Goal: Task Accomplishment & Management: Manage account settings

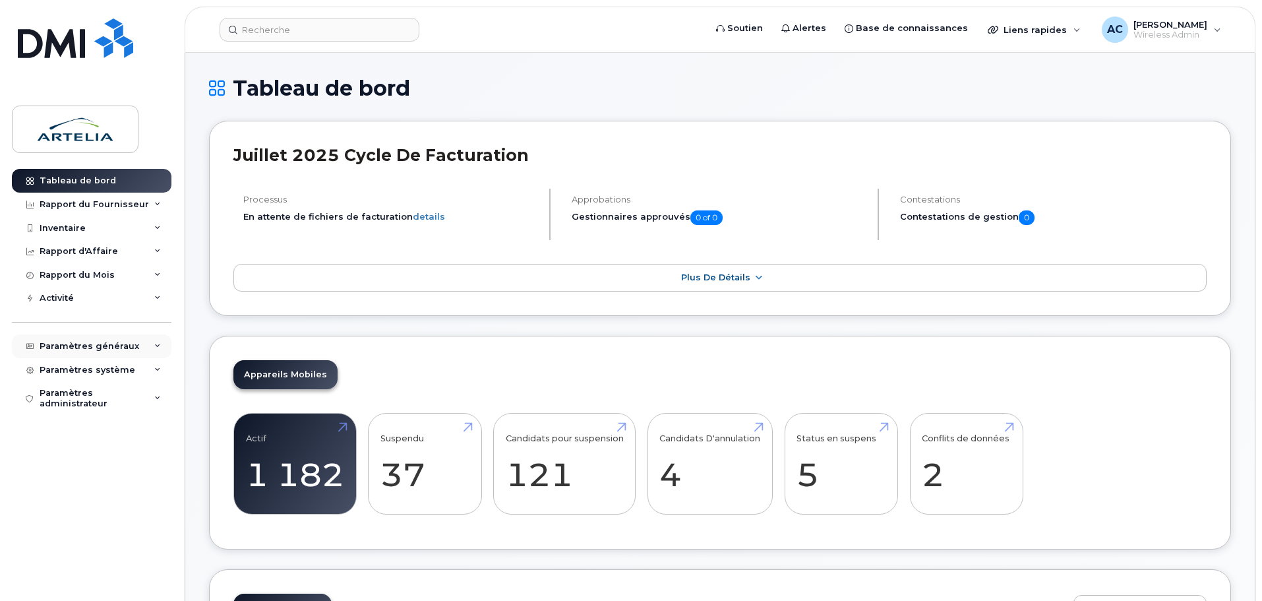
click at [158, 342] on div "Paramètres généraux" at bounding box center [92, 346] width 160 height 24
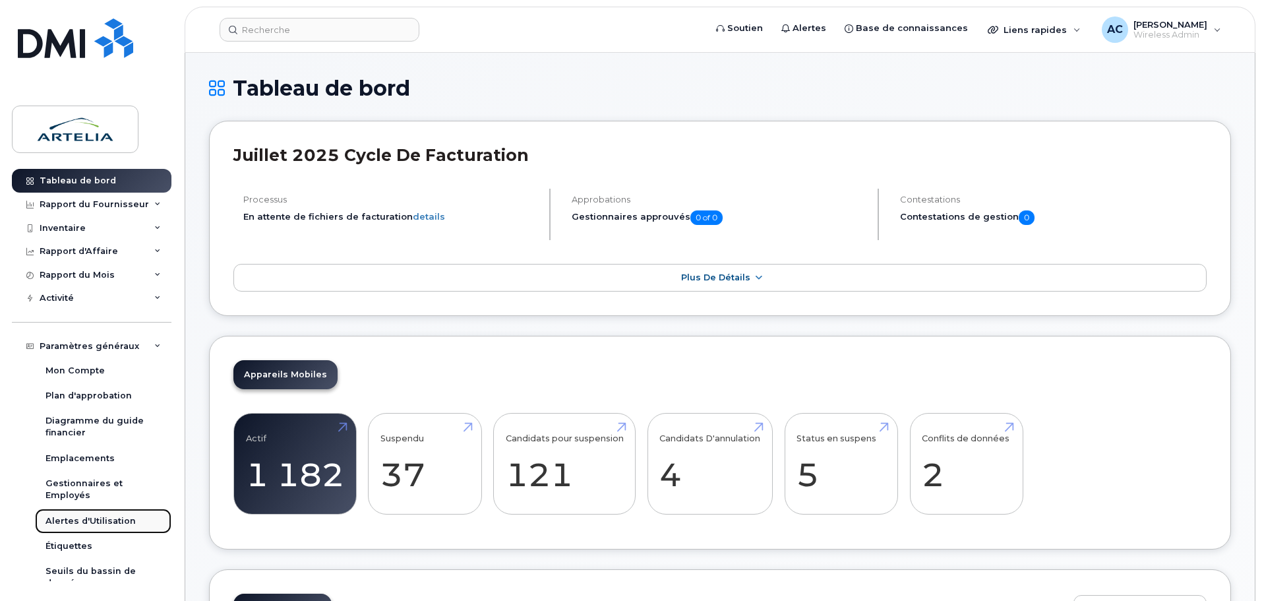
click at [82, 522] on div "Alertes d'Utilisation" at bounding box center [91, 521] width 90 height 12
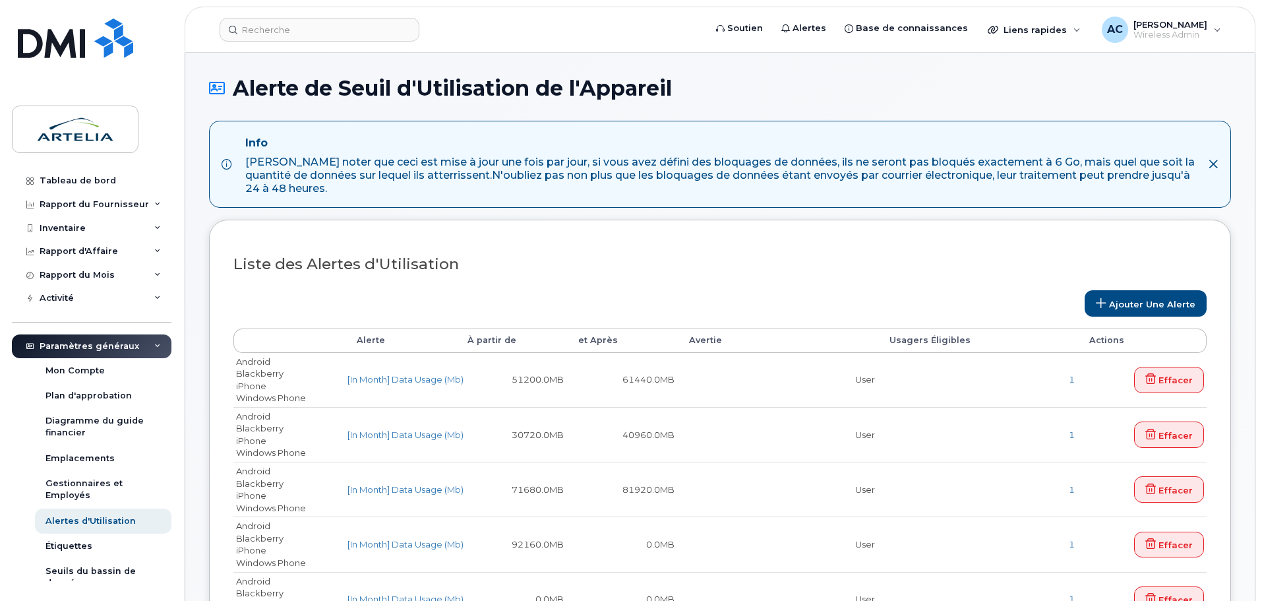
select select
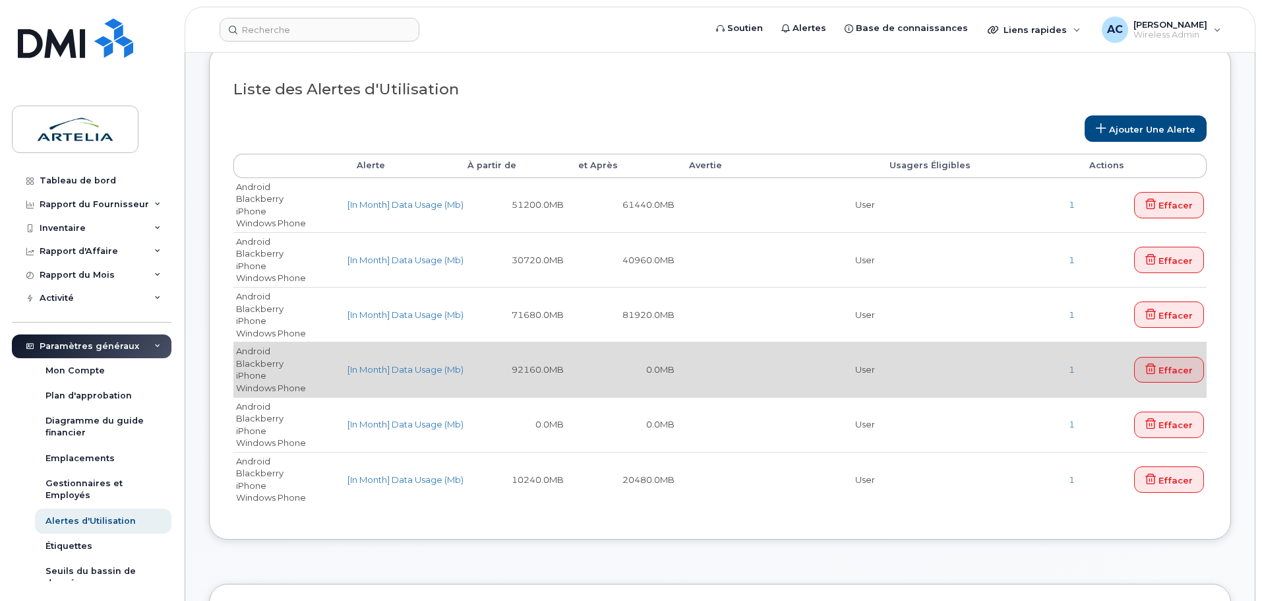
scroll to position [198, 0]
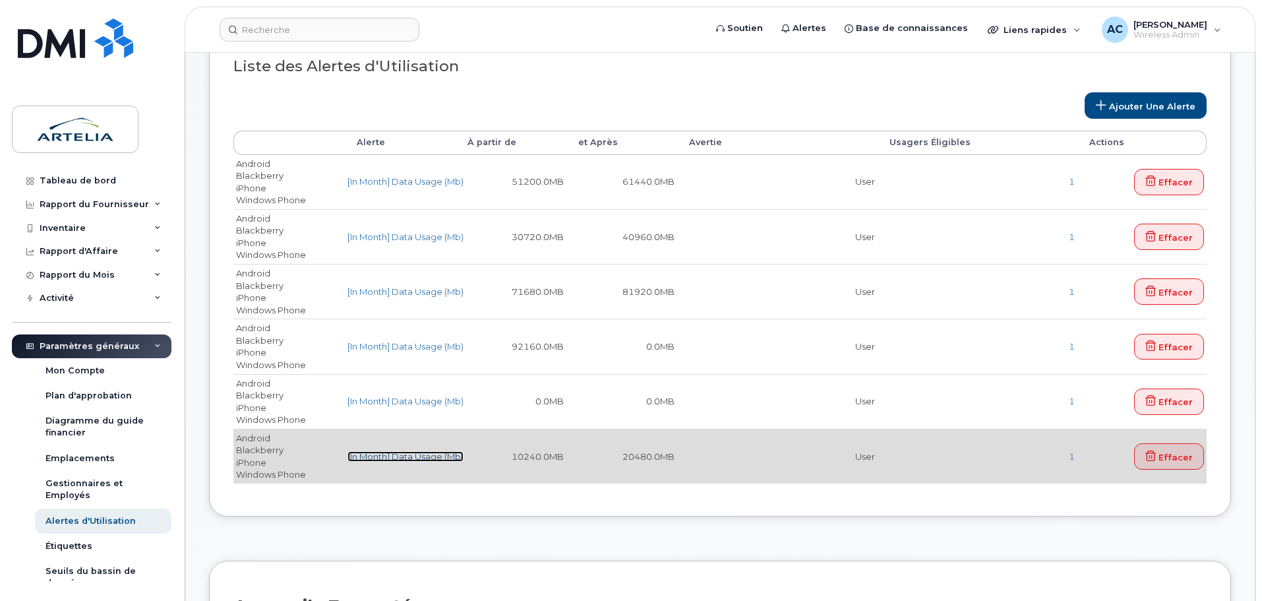
click at [400, 456] on link "[In Month] Data Usage (Mb)" at bounding box center [406, 456] width 116 height 11
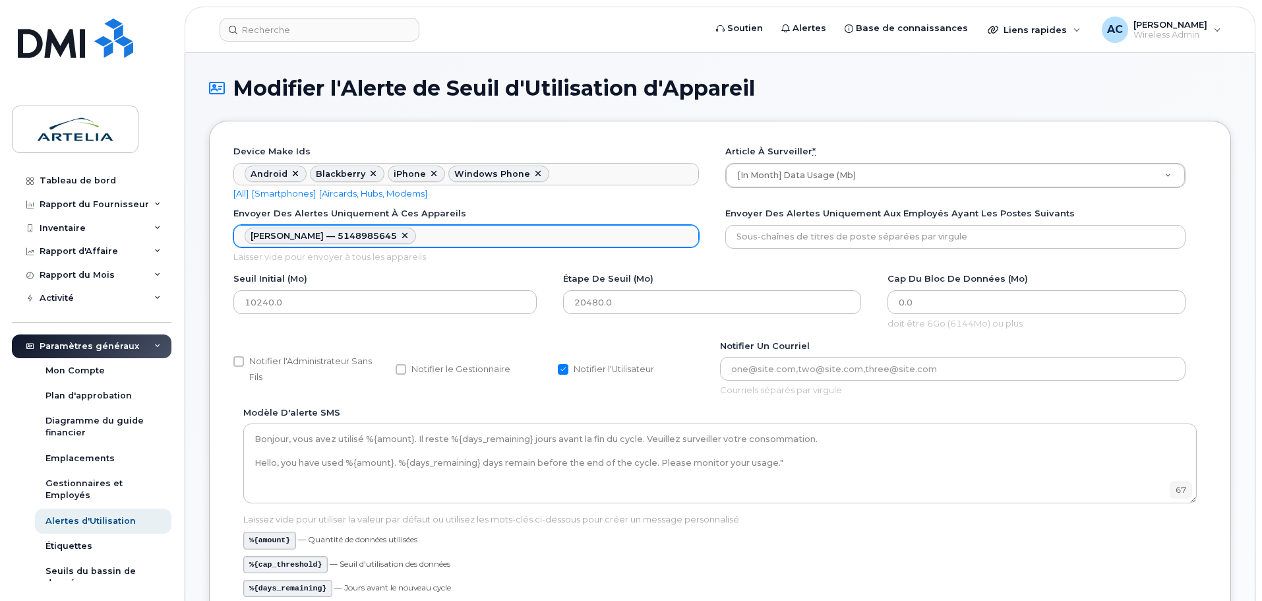
click at [480, 234] on ul "Alexandre Chagnon — 5148985645 Envoyer des alertes uniquement à ces appareils" at bounding box center [466, 236] width 464 height 21
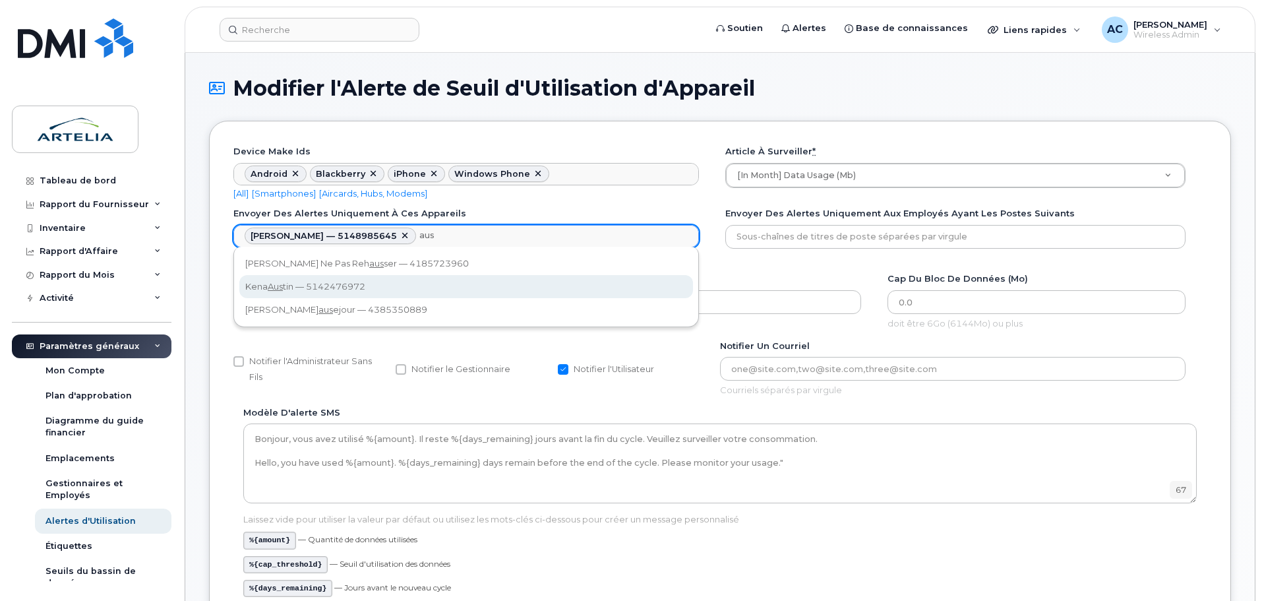
type input "aus"
type textarea "1017323,1017128"
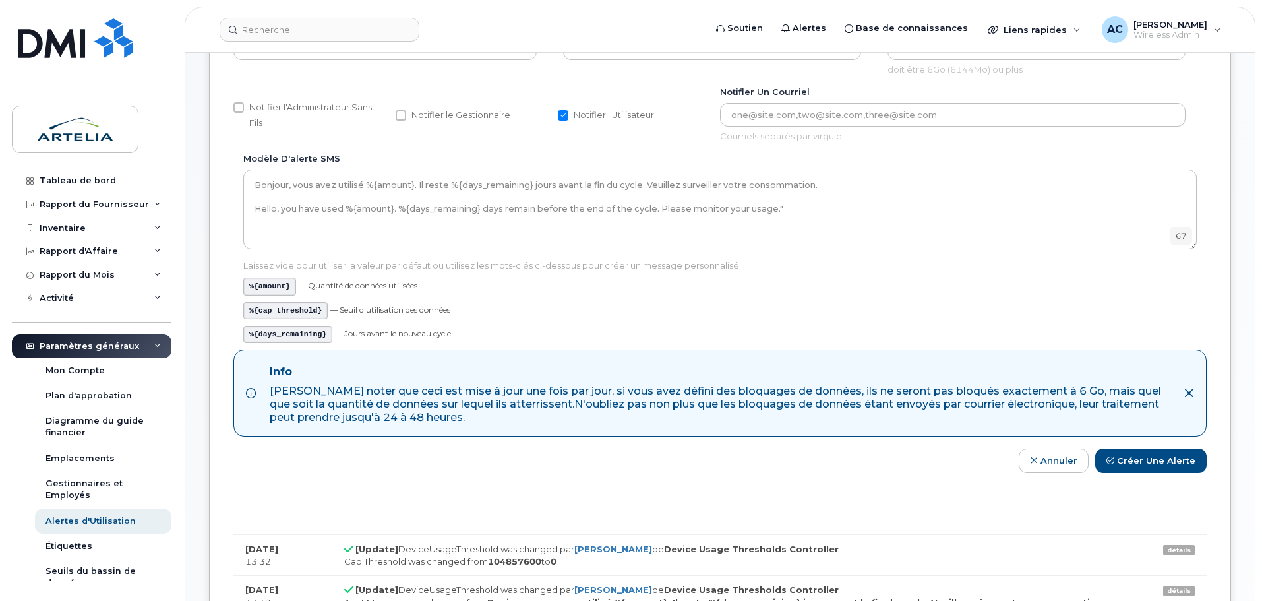
scroll to position [330, 0]
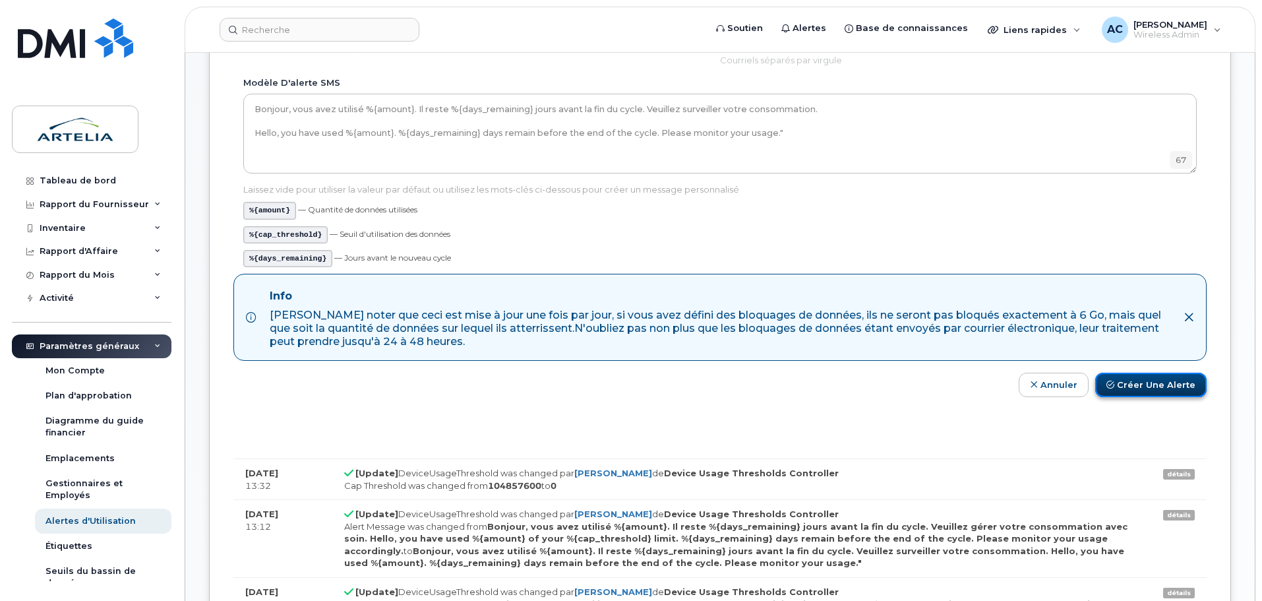
click at [1177, 383] on button "Créer une alerte" at bounding box center [1151, 385] width 111 height 24
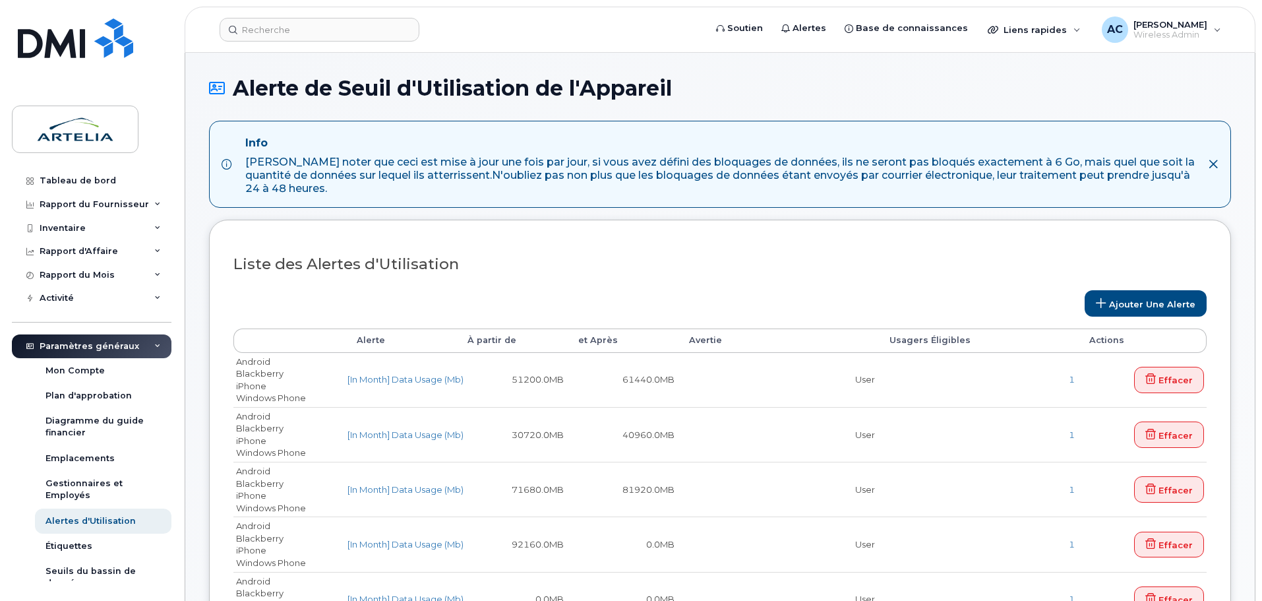
select select
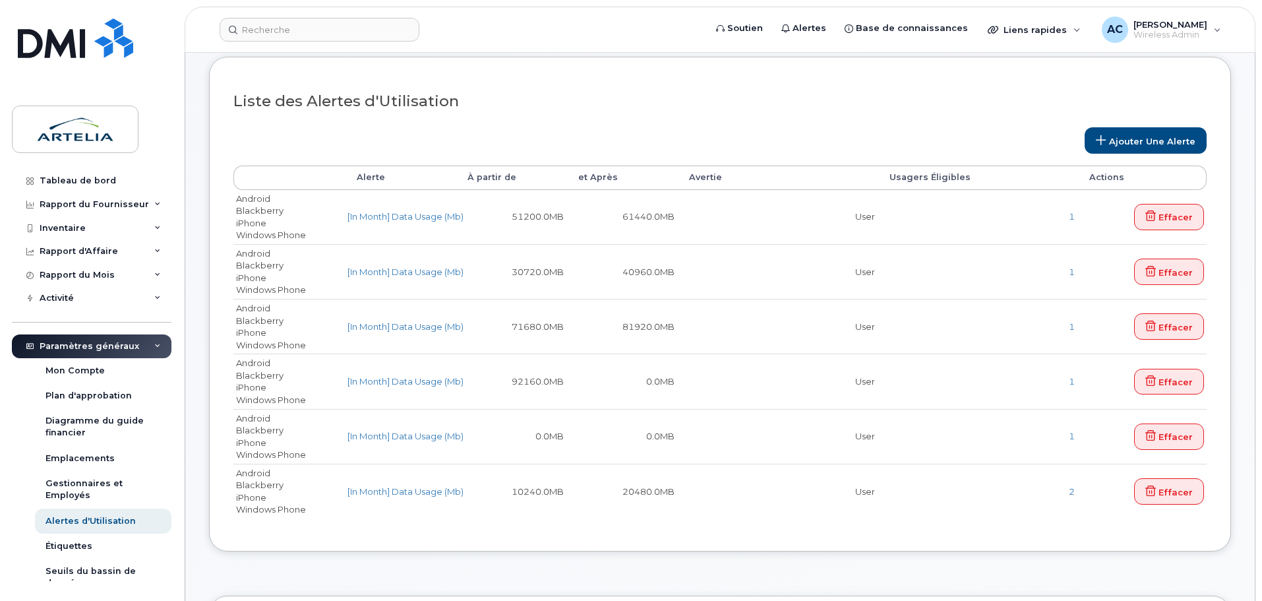
scroll to position [198, 0]
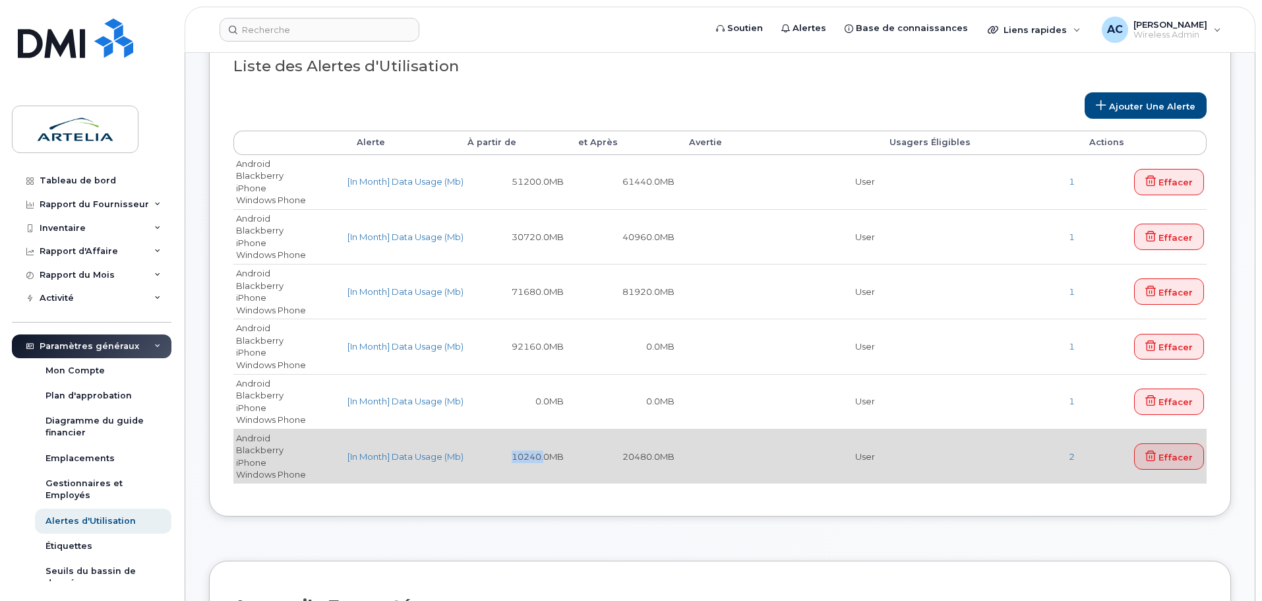
drag, startPoint x: 512, startPoint y: 452, endPoint x: 543, endPoint y: 454, distance: 31.7
click at [543, 454] on td "10240.0MB" at bounding box center [511, 456] width 111 height 55
drag, startPoint x: 625, startPoint y: 449, endPoint x: 661, endPoint y: 451, distance: 36.4
click at [661, 451] on td "20480.0MB" at bounding box center [622, 456] width 111 height 55
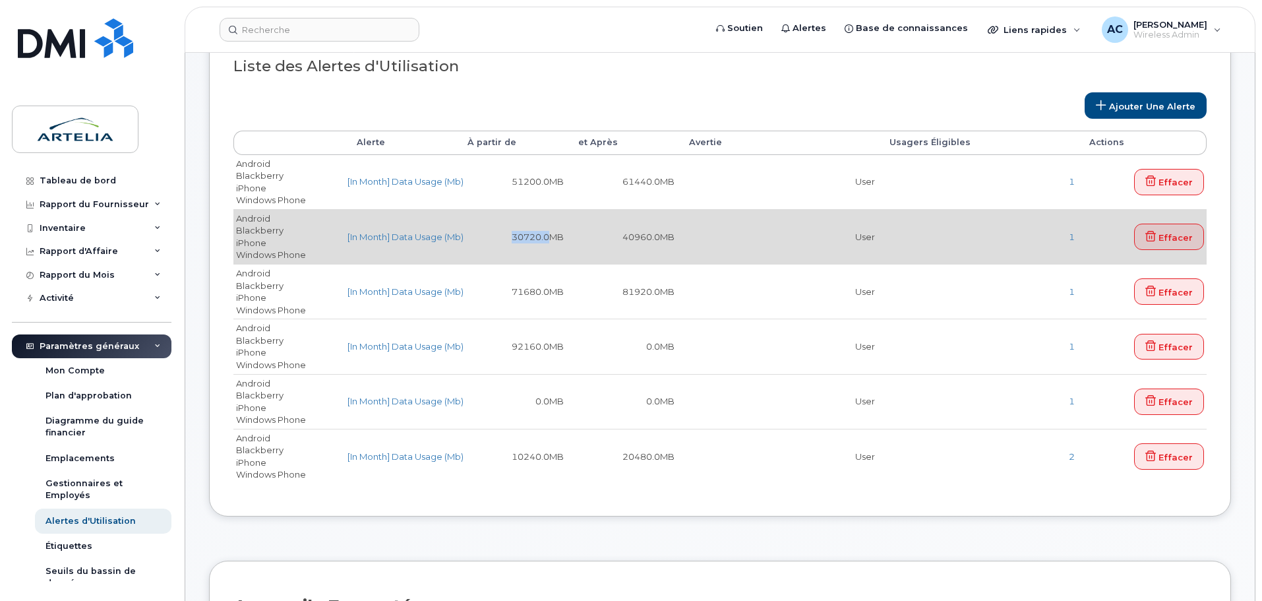
drag, startPoint x: 511, startPoint y: 237, endPoint x: 552, endPoint y: 242, distance: 41.9
click at [552, 242] on td "30720.0MB" at bounding box center [511, 236] width 111 height 55
click at [662, 241] on td "40960.0MB" at bounding box center [622, 236] width 111 height 55
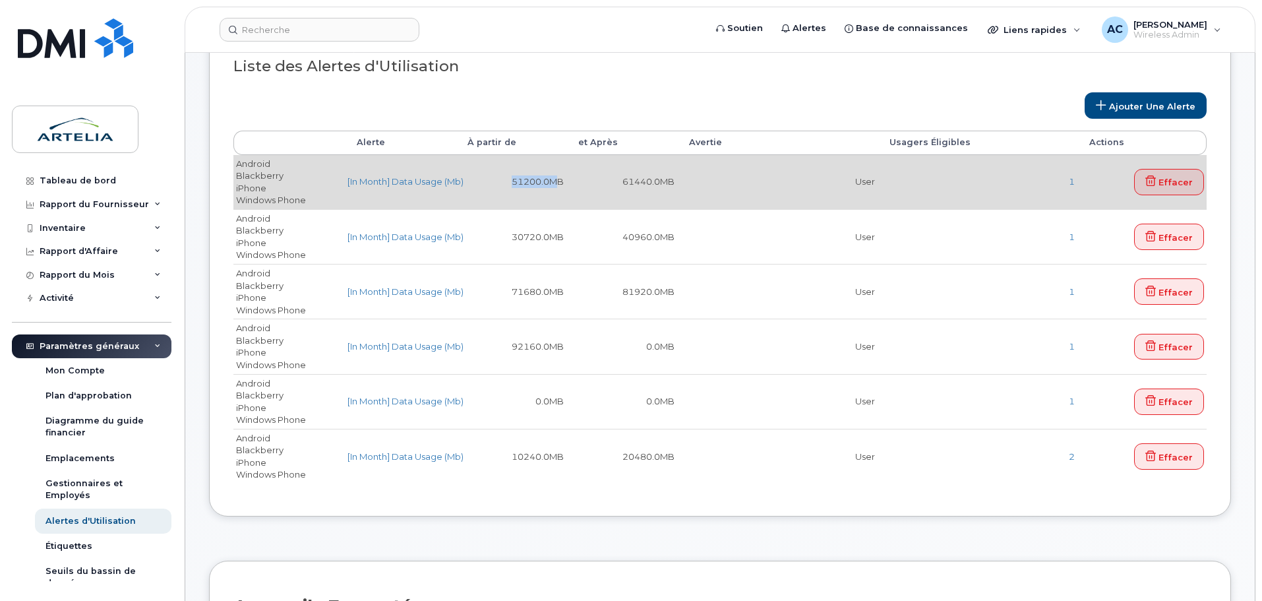
drag, startPoint x: 509, startPoint y: 177, endPoint x: 574, endPoint y: 183, distance: 66.2
click at [563, 181] on td "51200.0MB" at bounding box center [511, 182] width 111 height 54
drag, startPoint x: 622, startPoint y: 189, endPoint x: 652, endPoint y: 187, distance: 30.5
click at [652, 187] on td "61440.0MB" at bounding box center [622, 182] width 111 height 54
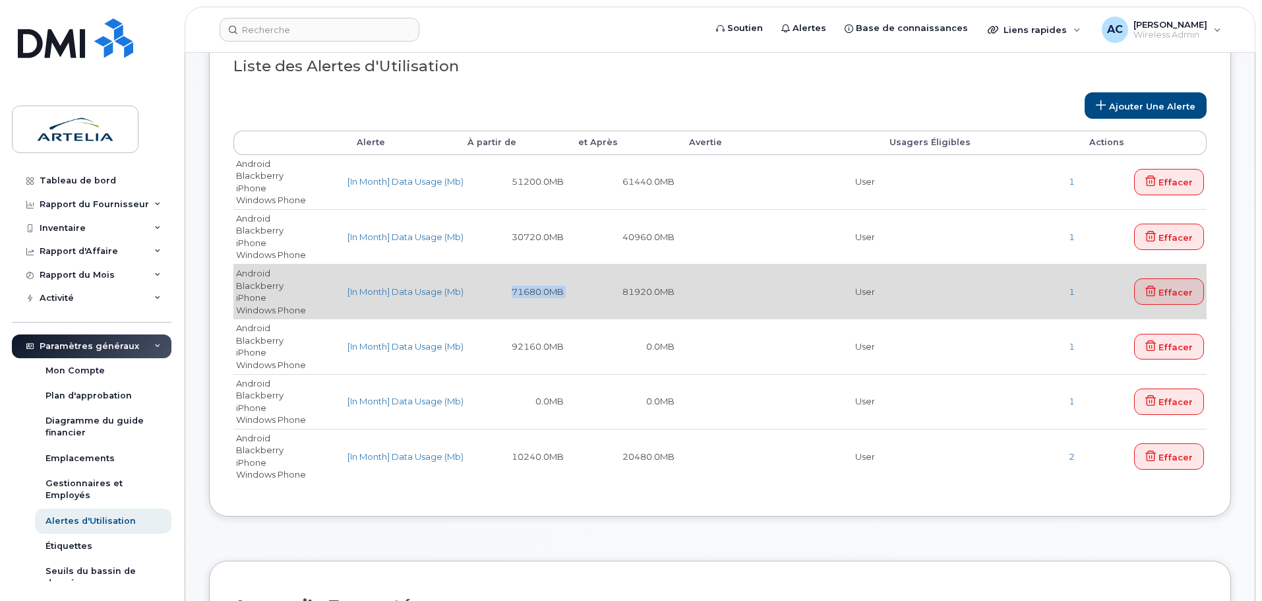
drag, startPoint x: 514, startPoint y: 294, endPoint x: 571, endPoint y: 294, distance: 57.4
click at [571, 294] on tr "Android Blackberry iPhone Windows Phone [In Month] Data Usage (Mb) 71680.0MB 81…" at bounding box center [720, 291] width 974 height 55
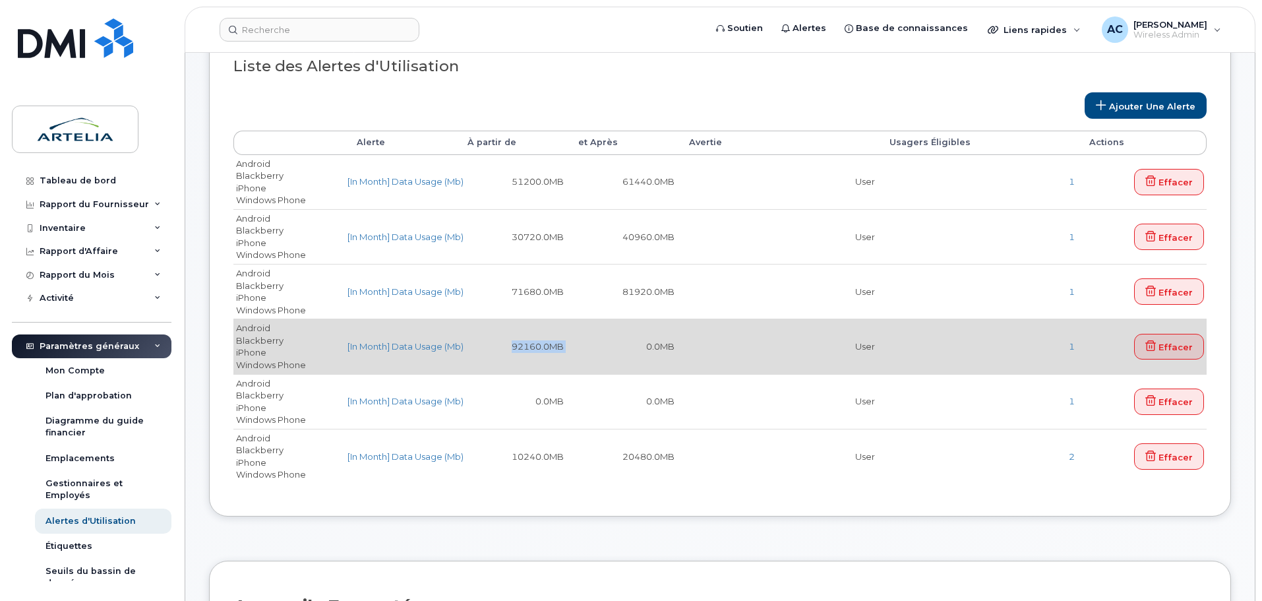
drag, startPoint x: 512, startPoint y: 346, endPoint x: 574, endPoint y: 344, distance: 62.7
click at [574, 344] on tr "Android Blackberry iPhone Windows Phone [In Month] Data Usage (Mb) 92160.0MB 0.…" at bounding box center [720, 346] width 974 height 55
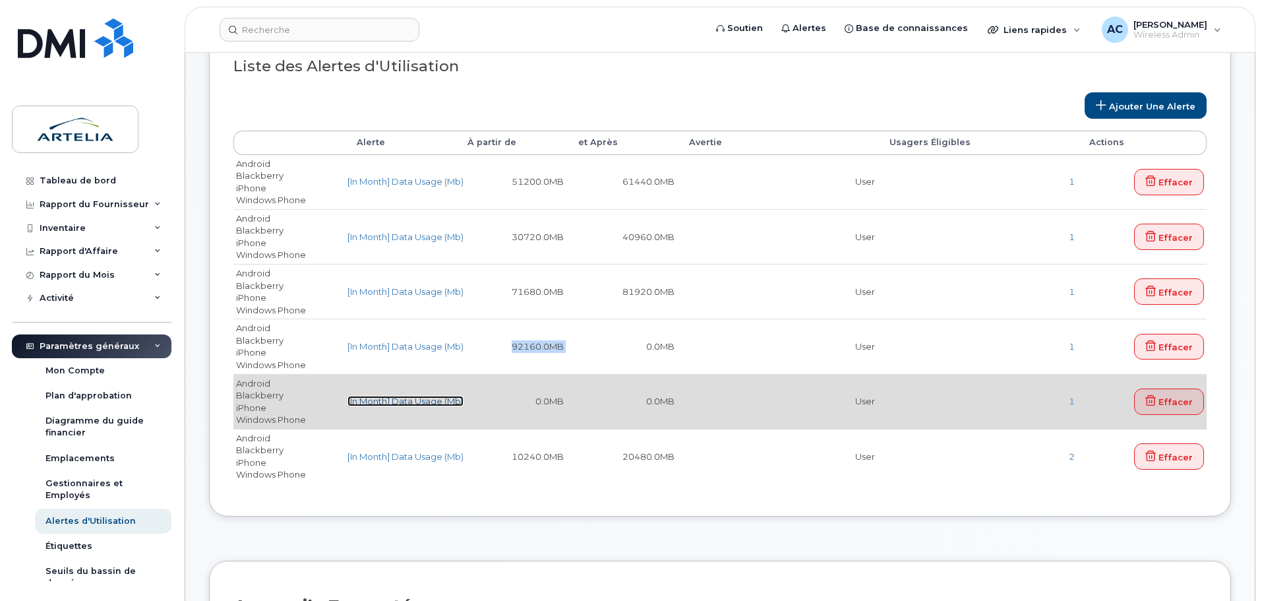
click at [406, 402] on link "[In Month] Data Usage (Mb)" at bounding box center [406, 401] width 116 height 11
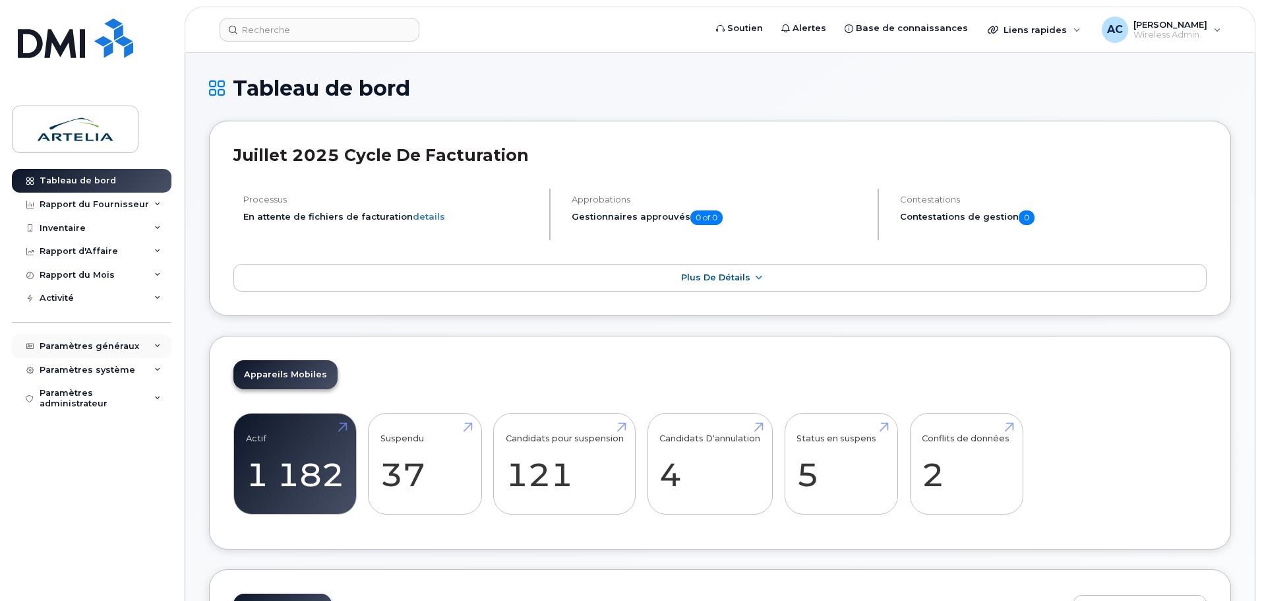
click at [146, 342] on div "Paramètres généraux" at bounding box center [92, 346] width 160 height 24
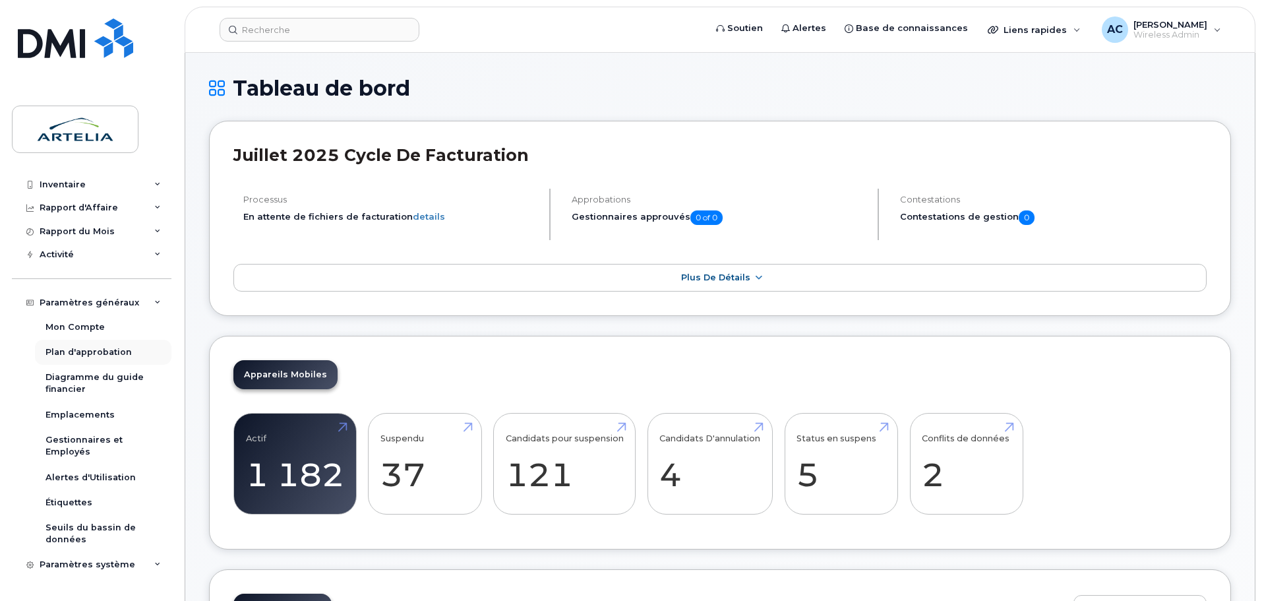
scroll to position [72, 0]
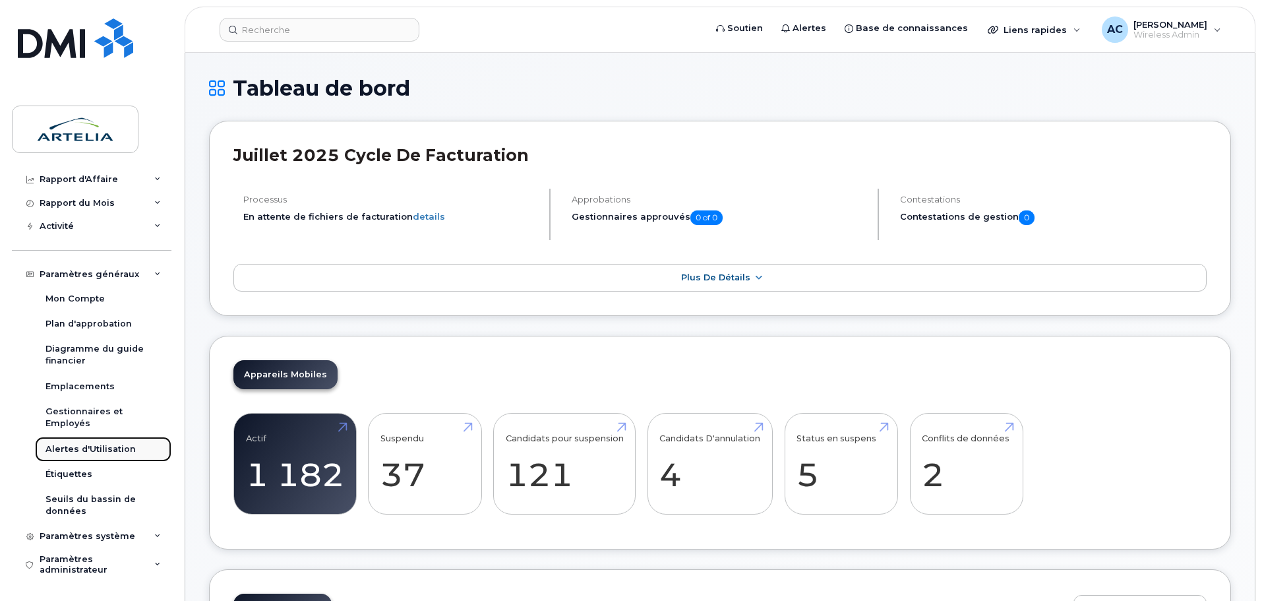
click at [84, 449] on div "Alertes d'Utilisation" at bounding box center [91, 449] width 90 height 12
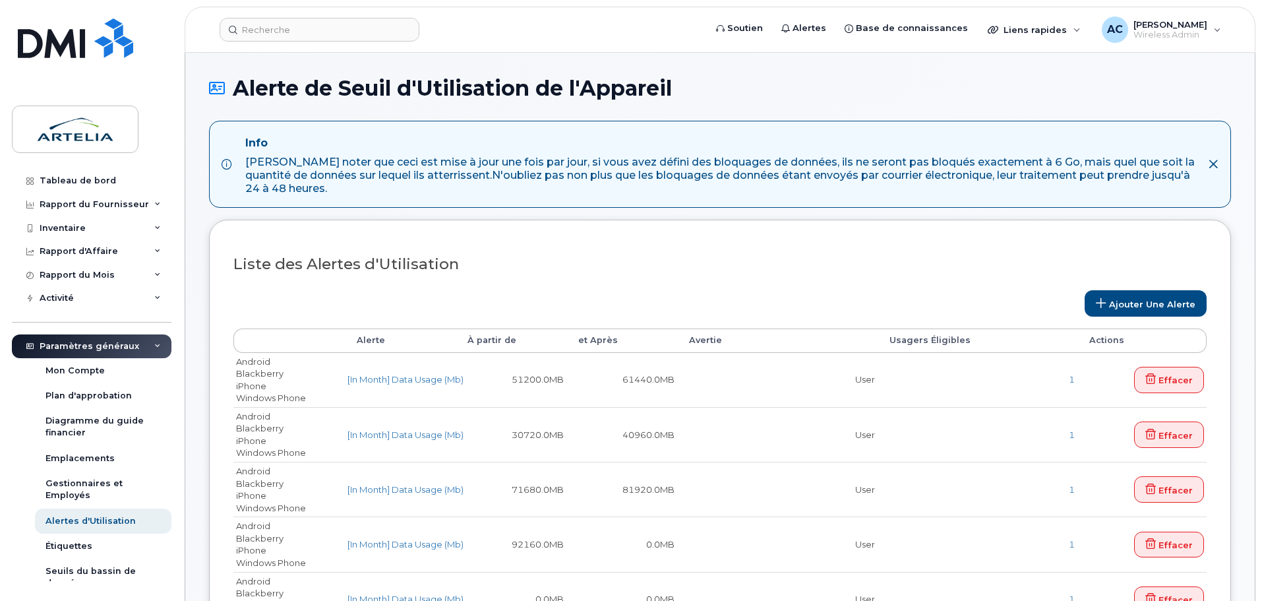
select select
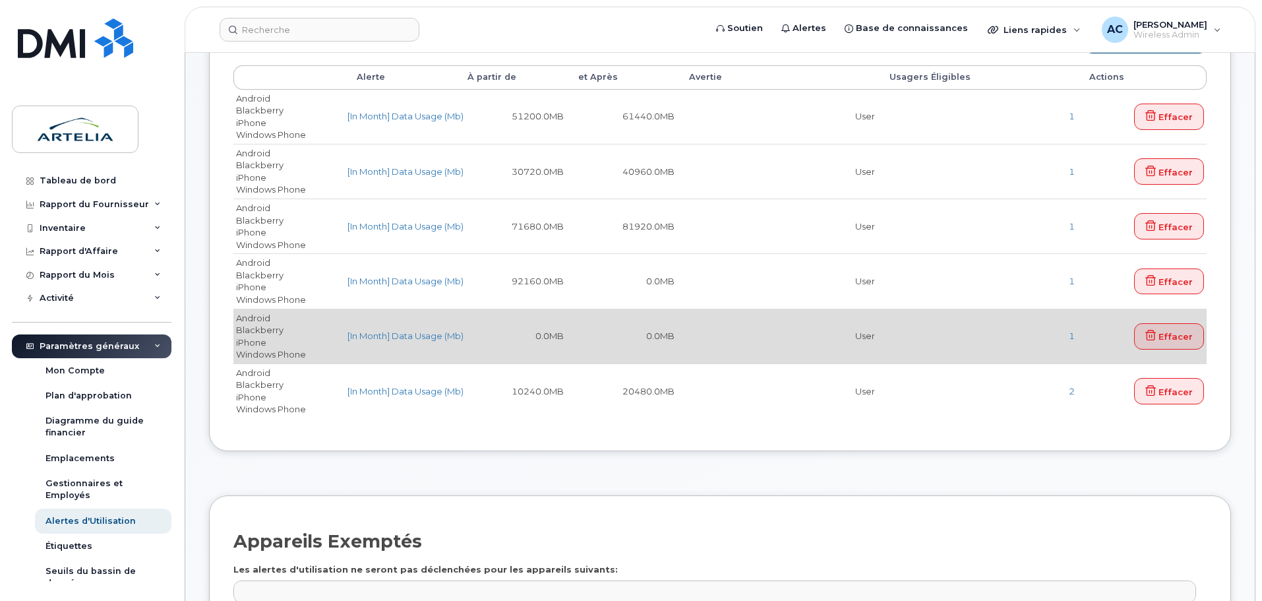
scroll to position [264, 0]
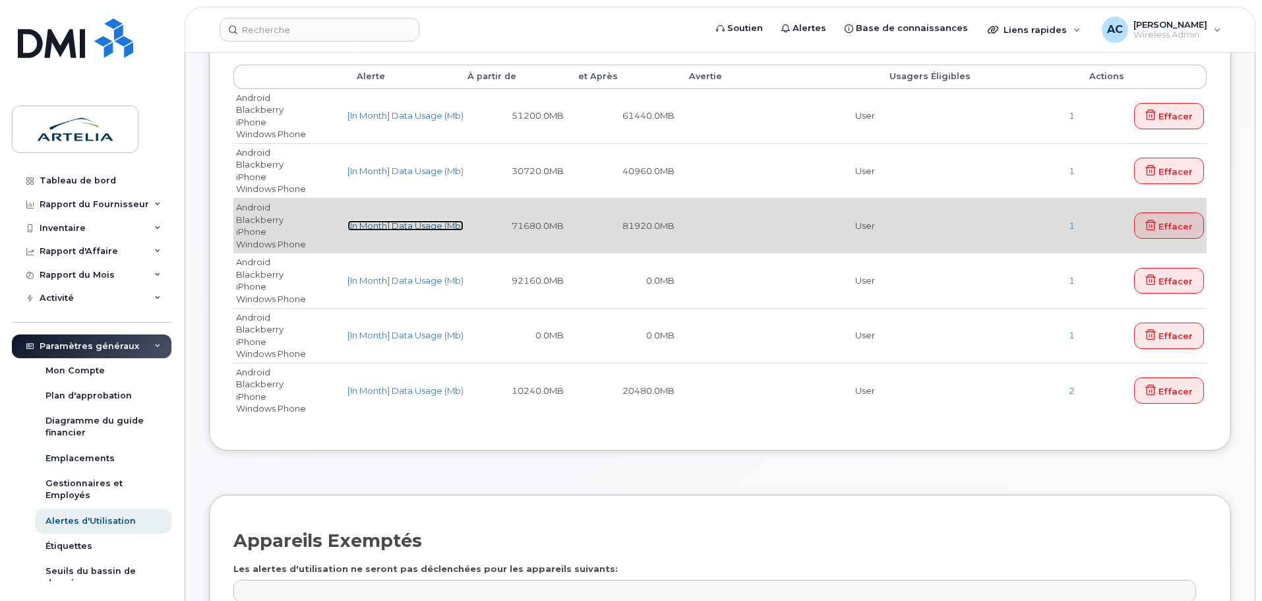
click at [407, 226] on link "[In Month] Data Usage (Mb)" at bounding box center [406, 225] width 116 height 11
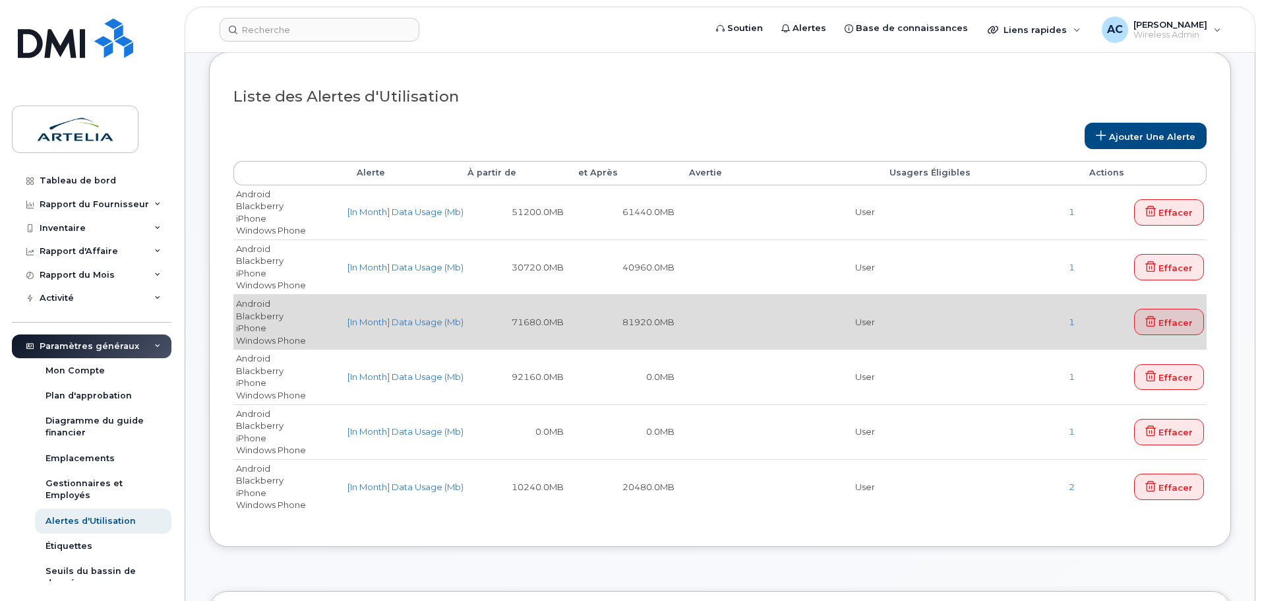
scroll to position [198, 0]
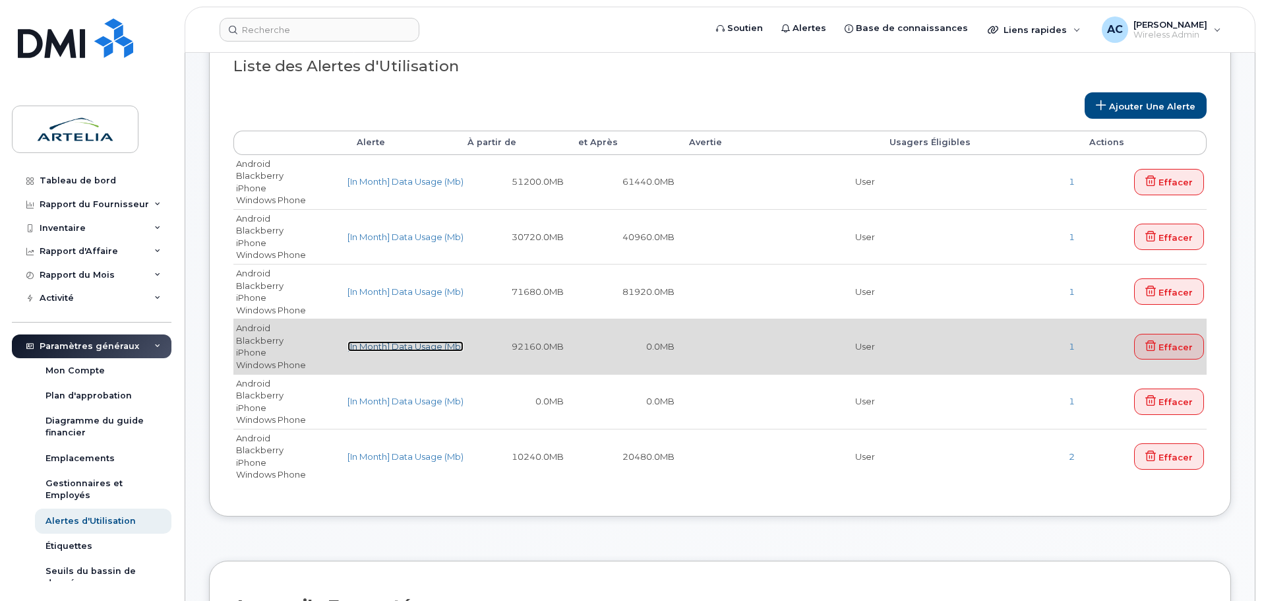
click at [430, 343] on link "[In Month] Data Usage (Mb)" at bounding box center [406, 346] width 116 height 11
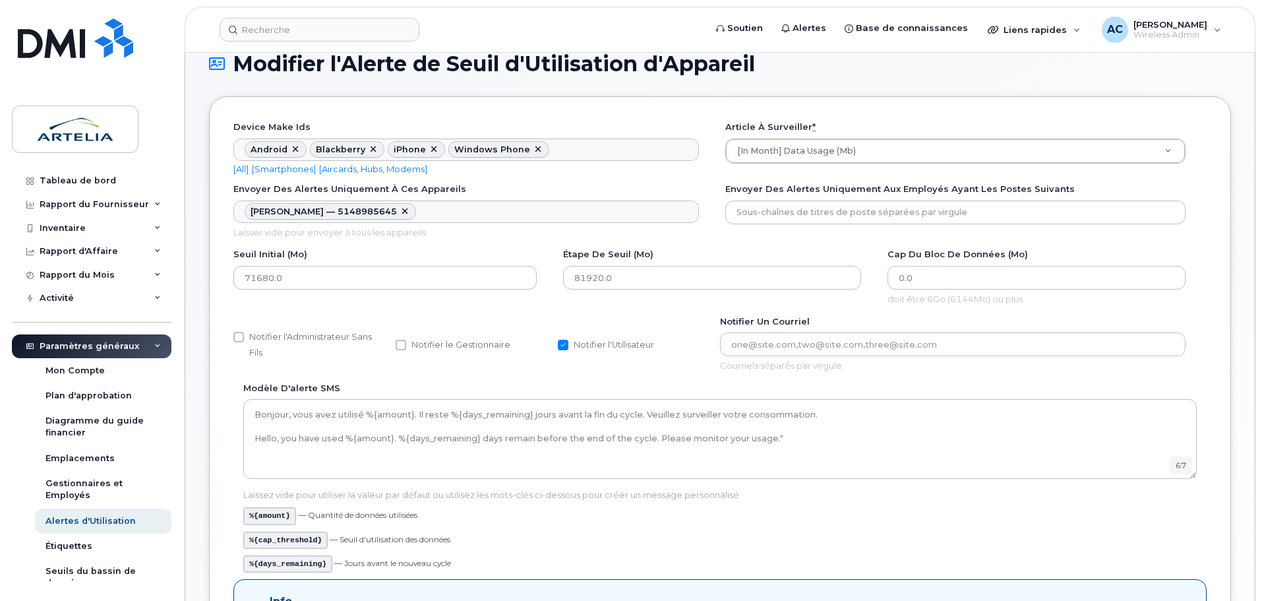
scroll to position [66, 0]
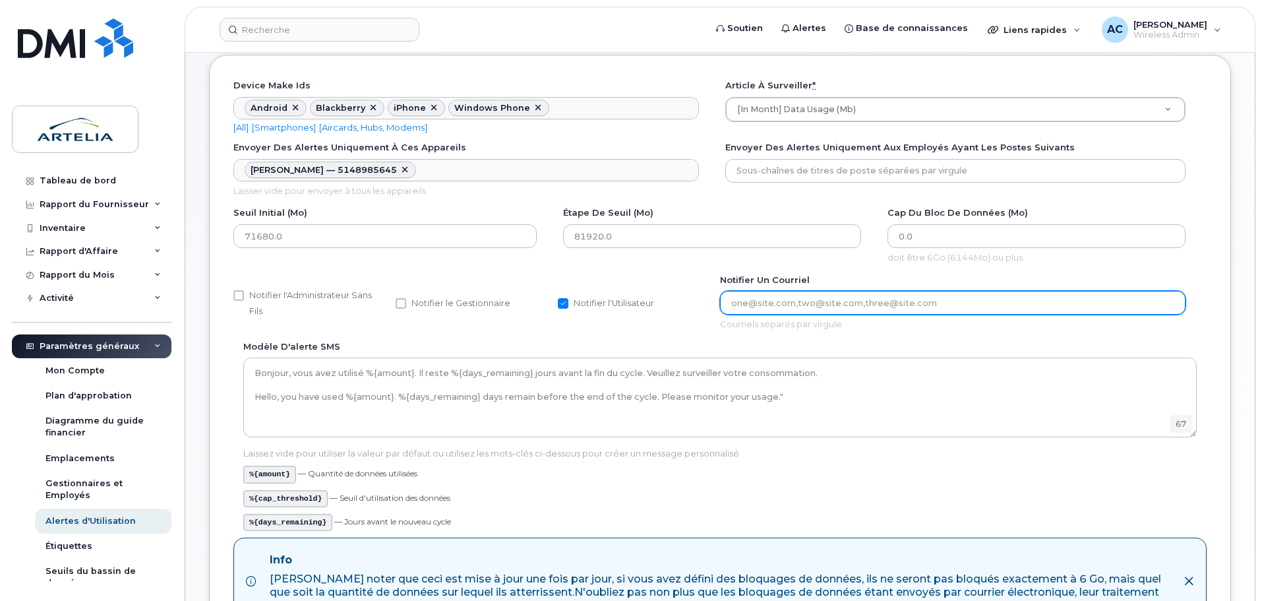
drag, startPoint x: 726, startPoint y: 299, endPoint x: 910, endPoint y: 300, distance: 184.7
click at [910, 301] on input "Notifier un courriel" at bounding box center [953, 303] width 466 height 24
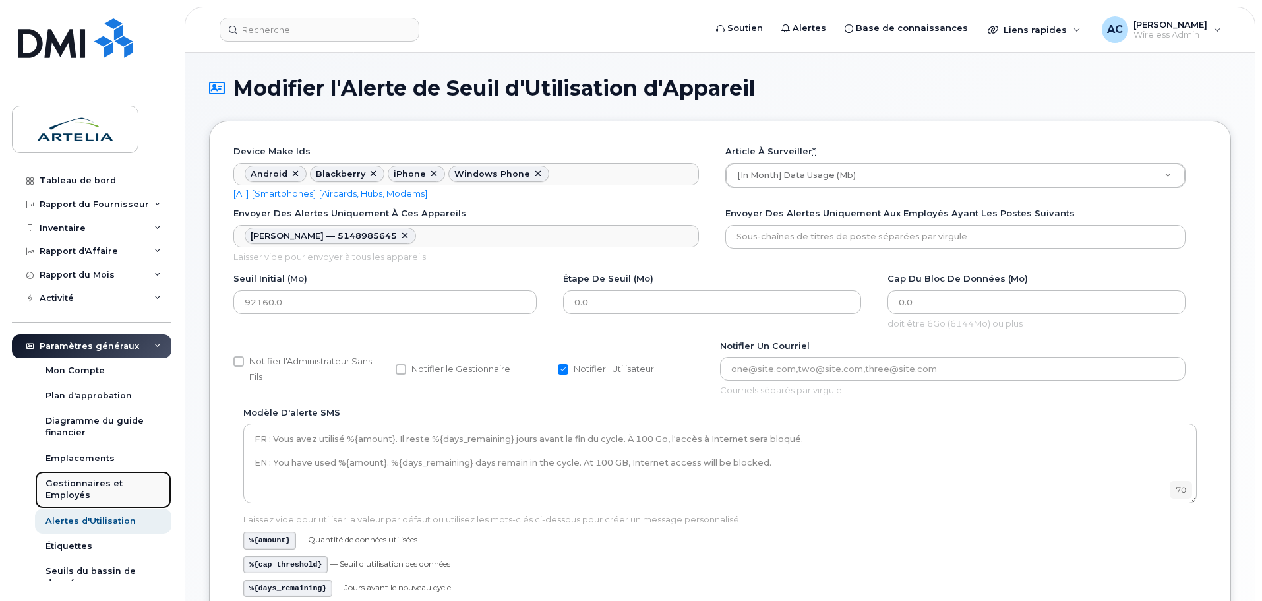
click at [84, 479] on div "Gestionnaires et Employés" at bounding box center [103, 490] width 115 height 24
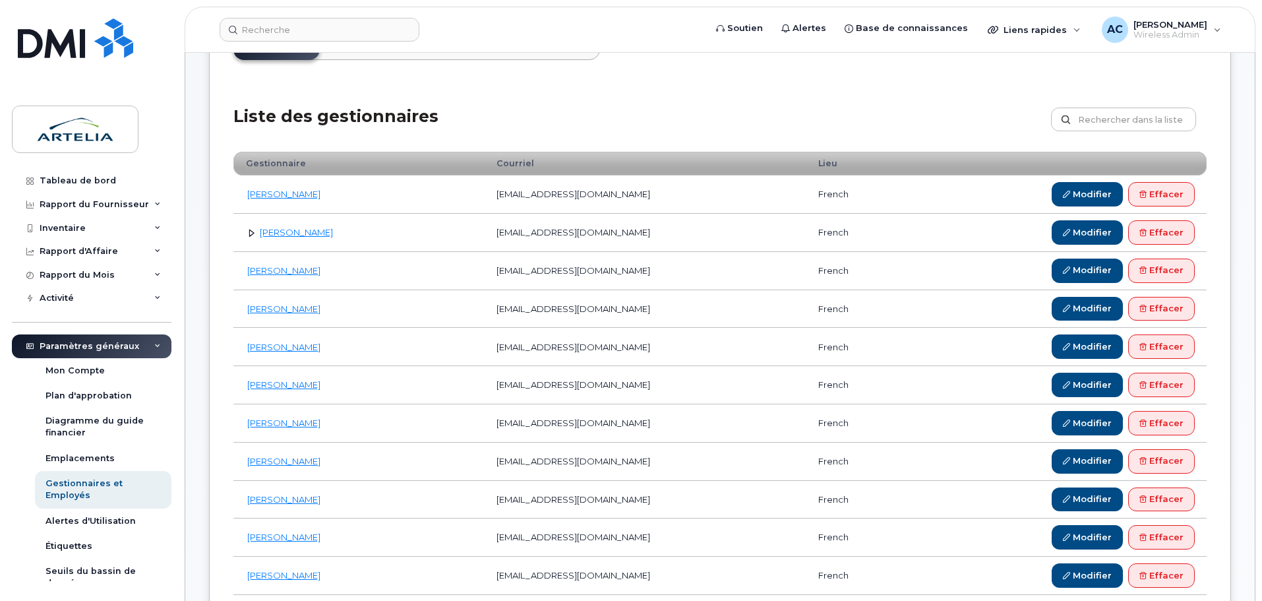
scroll to position [132, 0]
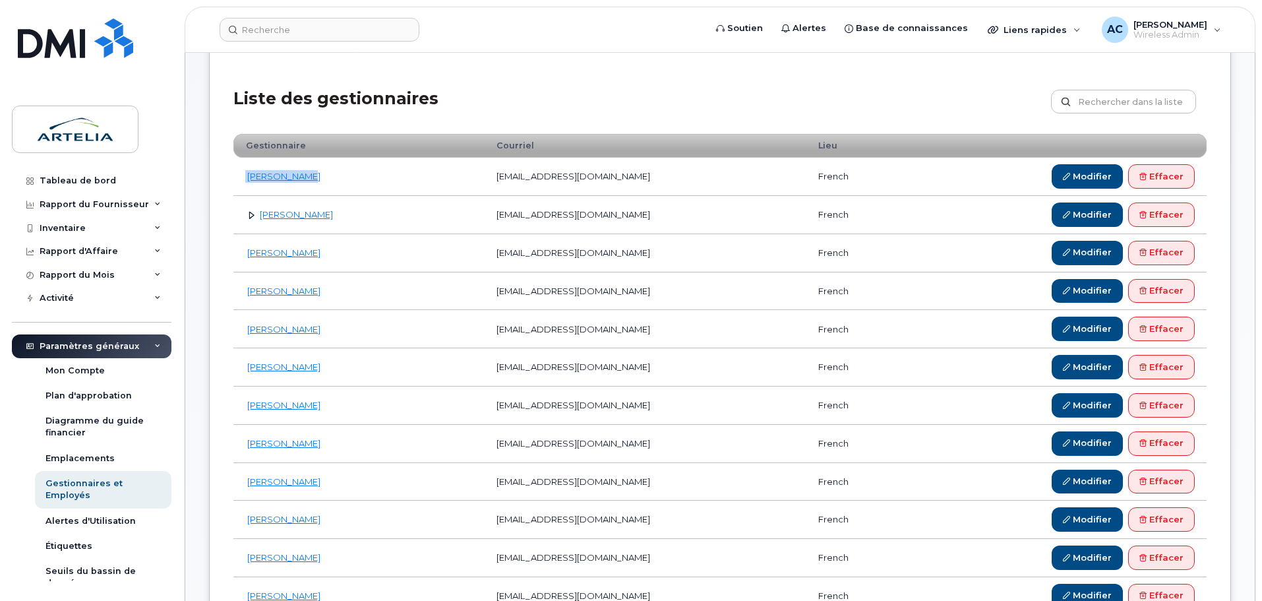
drag, startPoint x: 239, startPoint y: 174, endPoint x: 357, endPoint y: 173, distance: 118.1
click at [357, 173] on td "[PERSON_NAME]" at bounding box center [358, 177] width 251 height 38
click at [361, 171] on td "[PERSON_NAME]" at bounding box center [358, 177] width 251 height 38
click at [284, 173] on link "[PERSON_NAME]" at bounding box center [283, 176] width 73 height 11
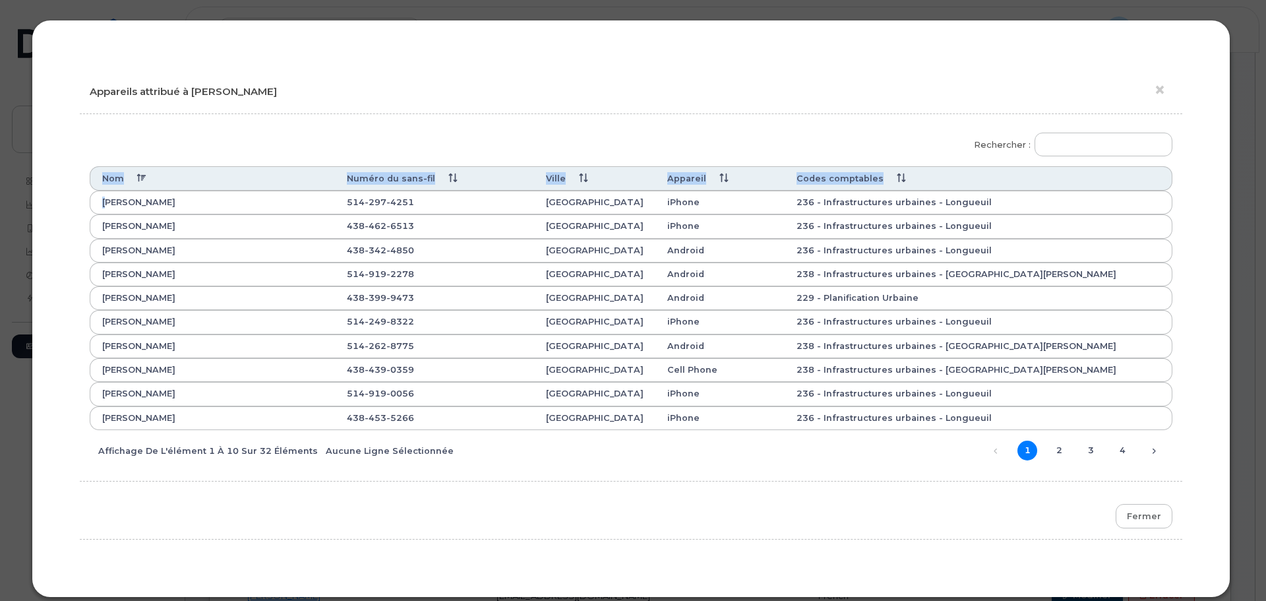
drag, startPoint x: 101, startPoint y: 198, endPoint x: 897, endPoint y: 428, distance: 828.7
click at [886, 429] on tbody "[PERSON_NAME] [PHONE_NUMBER] [GEOGRAPHIC_DATA] iPhone 236 - Infrastructures urb…" at bounding box center [631, 310] width 1083 height 239
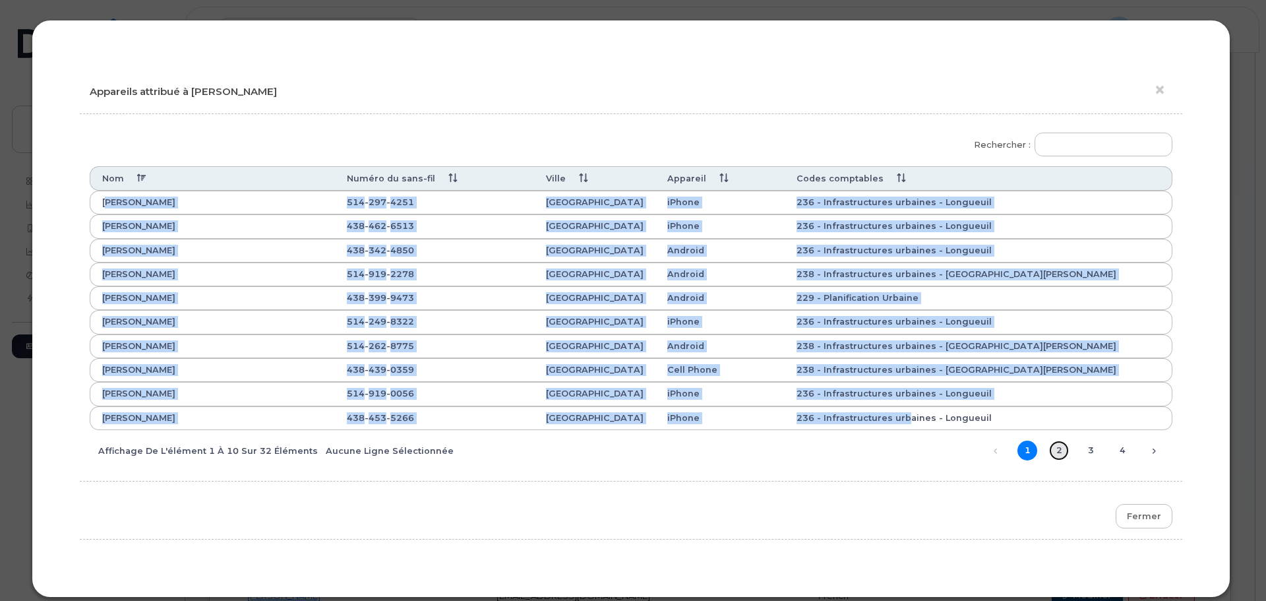
click at [1060, 452] on link "2" at bounding box center [1059, 451] width 20 height 20
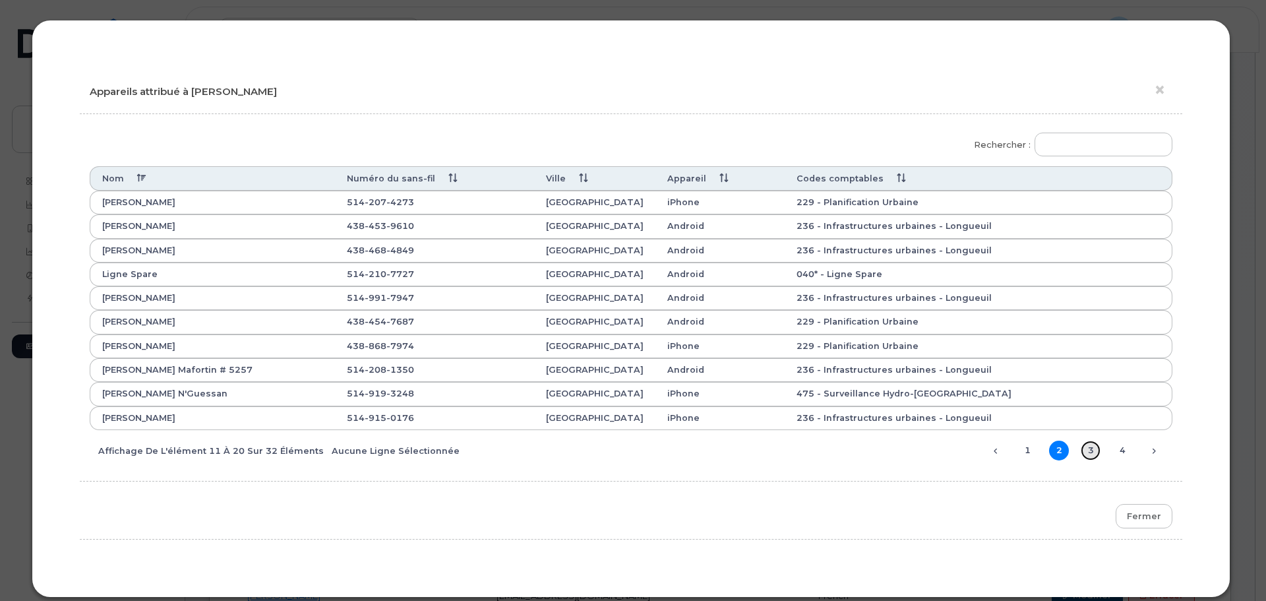
click at [1088, 453] on link "3" at bounding box center [1091, 451] width 20 height 20
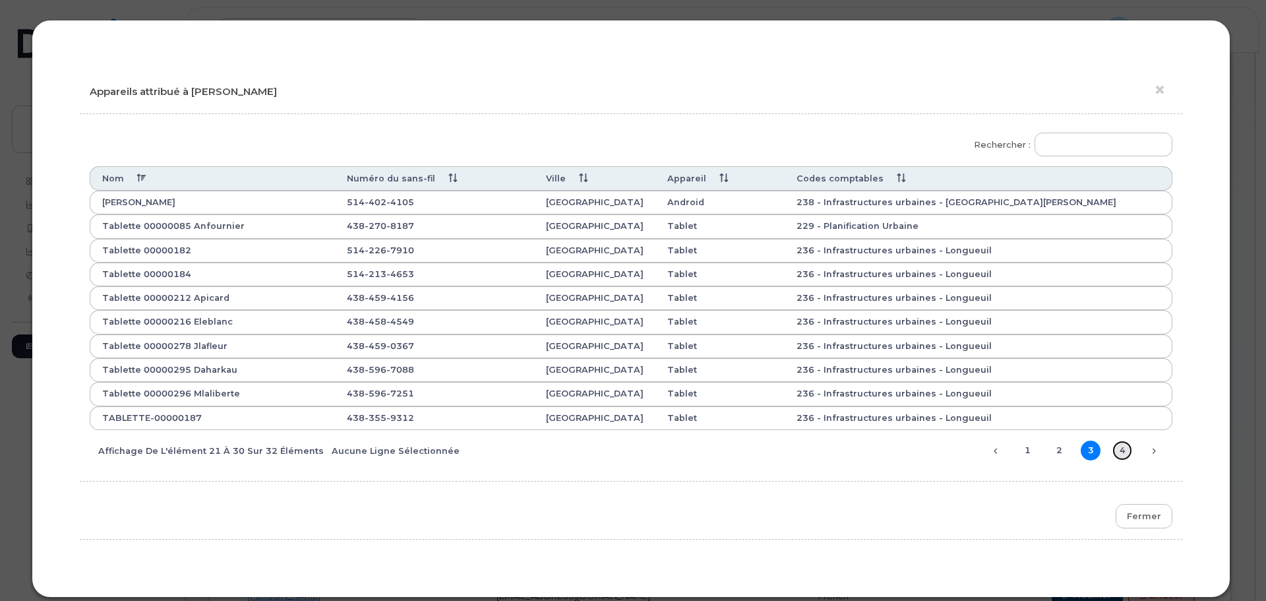
click at [1117, 451] on link "4" at bounding box center [1123, 451] width 20 height 20
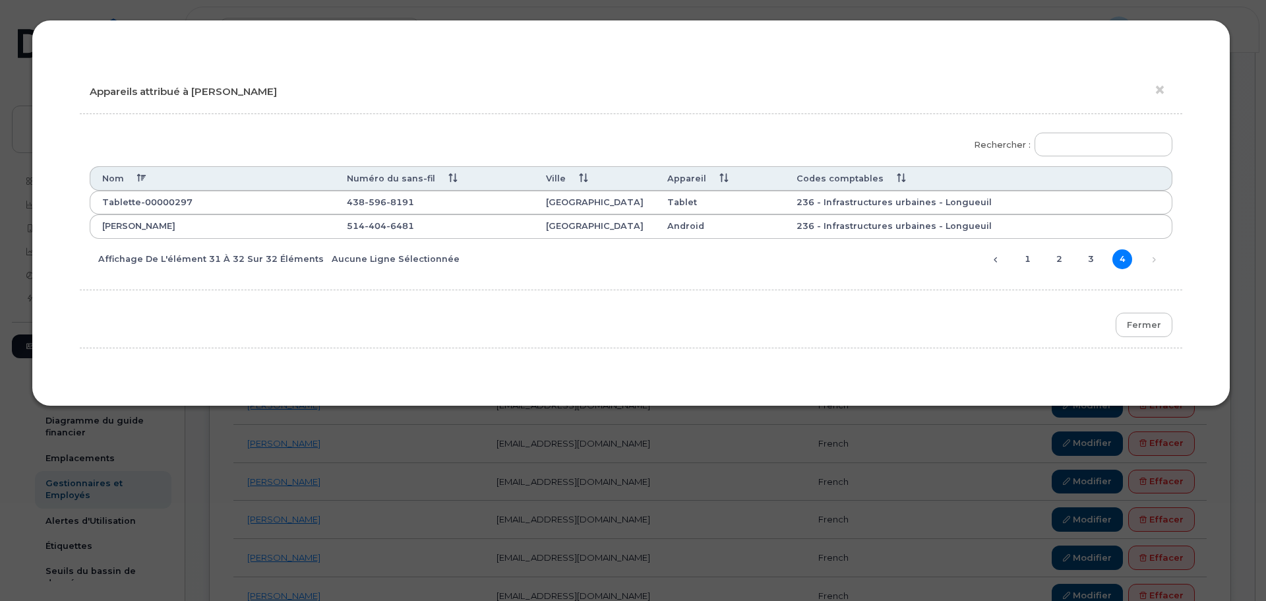
click at [753, 445] on div "× Appareils attribué à [PERSON_NAME] Rechercher : Nom Numéro du sans-fil Ville …" at bounding box center [633, 300] width 1266 height 601
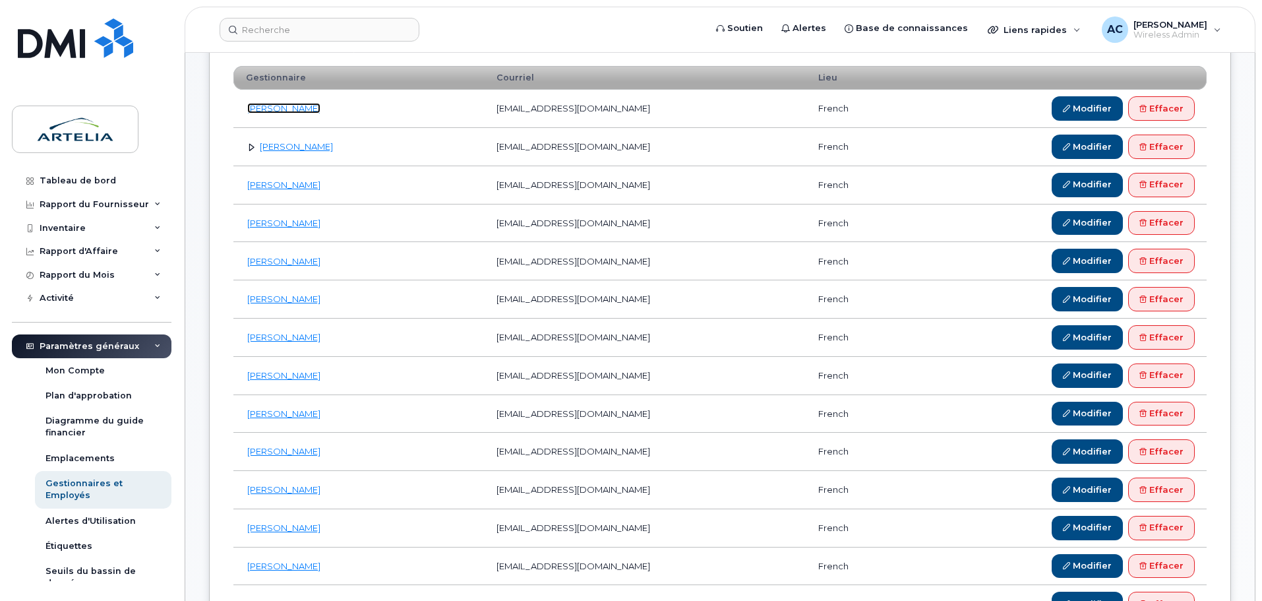
scroll to position [0, 0]
